Goal: Use online tool/utility: Utilize a website feature to perform a specific function

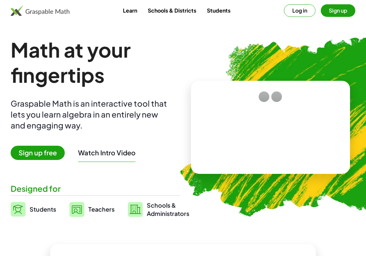
click at [288, 120] on video at bounding box center [271, 128] width 100 height 50
click at [283, 104] on div at bounding box center [268, 120] width 113 height 53
click at [321, 138] on div at bounding box center [268, 120] width 113 height 53
click at [213, 124] on div at bounding box center [268, 120] width 113 height 53
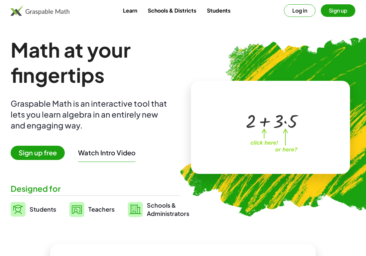
click at [221, 14] on link "Students" at bounding box center [218, 10] width 34 height 12
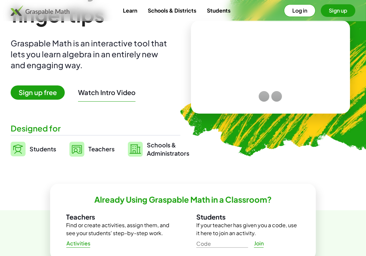
scroll to position [221, 0]
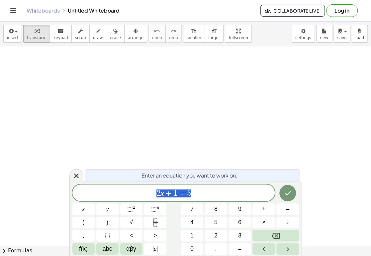
drag, startPoint x: 158, startPoint y: 64, endPoint x: 146, endPoint y: 99, distance: 36.6
click at [291, 192] on icon "Done" at bounding box center [287, 193] width 8 height 8
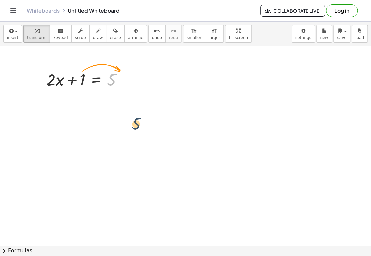
drag, startPoint x: 129, startPoint y: 79, endPoint x: 206, endPoint y: 114, distance: 84.7
drag, startPoint x: 113, startPoint y: 85, endPoint x: 309, endPoint y: 127, distance: 200.5
drag, startPoint x: 113, startPoint y: 81, endPoint x: 51, endPoint y: 81, distance: 61.7
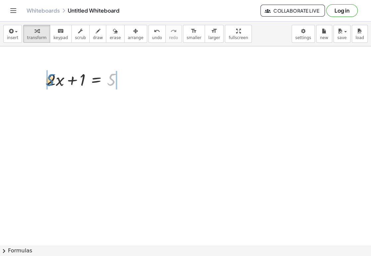
click at [51, 81] on div at bounding box center [87, 79] width 88 height 23
drag, startPoint x: 84, startPoint y: 81, endPoint x: 150, endPoint y: 85, distance: 66.8
drag, startPoint x: 98, startPoint y: 77, endPoint x: 129, endPoint y: 79, distance: 31.2
click at [129, 79] on div at bounding box center [90, 79] width 88 height 23
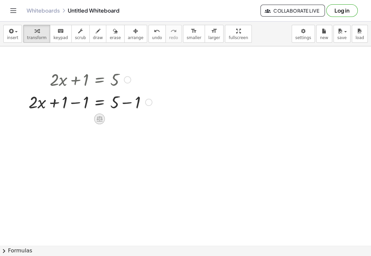
click at [101, 117] on icon at bounding box center [100, 119] width 6 height 6
click at [109, 119] on div "÷" at bounding box center [112, 119] width 11 height 11
click at [151, 101] on div at bounding box center [148, 102] width 7 height 7
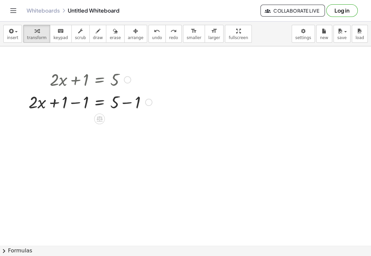
drag, startPoint x: 149, startPoint y: 101, endPoint x: 146, endPoint y: 133, distance: 32.0
click at [147, 102] on div "Transform line Copy line as LaTeX Copy derivation as LaTeX Expand new lines: On" at bounding box center [148, 102] width 7 height 7
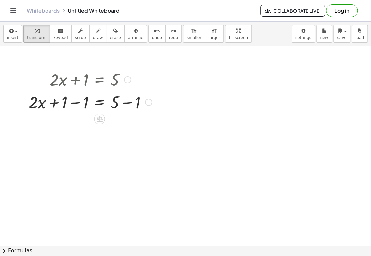
click at [100, 103] on div at bounding box center [90, 102] width 130 height 23
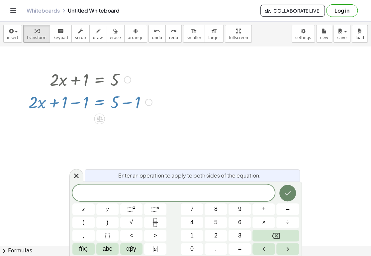
click at [289, 191] on icon "Done" at bounding box center [287, 193] width 8 height 8
click at [284, 192] on icon "Done" at bounding box center [287, 193] width 8 height 8
click at [286, 190] on icon "Done" at bounding box center [287, 193] width 8 height 8
click at [238, 249] on span "=" at bounding box center [240, 249] width 4 height 9
click at [286, 191] on icon "Done" at bounding box center [287, 193] width 8 height 8
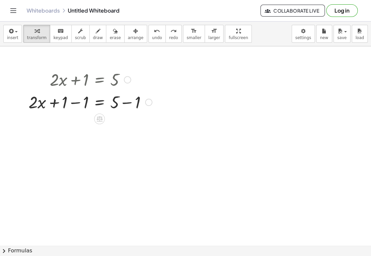
click at [86, 100] on div at bounding box center [90, 102] width 130 height 23
click at [126, 126] on div at bounding box center [90, 124] width 130 height 23
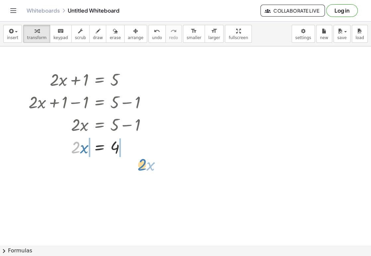
drag, startPoint x: 74, startPoint y: 148, endPoint x: 139, endPoint y: 165, distance: 66.9
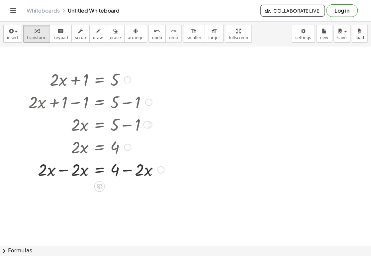
click at [75, 168] on div at bounding box center [96, 169] width 142 height 23
click at [64, 171] on div at bounding box center [96, 169] width 142 height 23
click at [127, 193] on div at bounding box center [96, 192] width 142 height 23
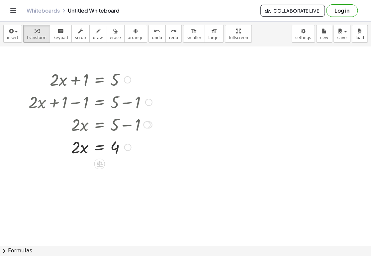
click at [82, 147] on div at bounding box center [90, 147] width 130 height 23
click at [79, 151] on div at bounding box center [90, 147] width 130 height 23
click at [75, 150] on div at bounding box center [90, 147] width 130 height 23
drag, startPoint x: 75, startPoint y: 149, endPoint x: 114, endPoint y: 148, distance: 39.5
click at [114, 148] on div at bounding box center [90, 147] width 130 height 23
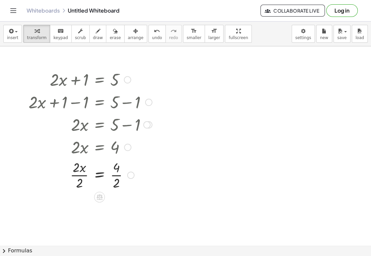
click at [83, 176] on div at bounding box center [90, 174] width 130 height 33
drag, startPoint x: 117, startPoint y: 211, endPoint x: 132, endPoint y: 205, distance: 16.0
click at [117, 211] on div at bounding box center [90, 207] width 130 height 33
